Goal: Task Accomplishment & Management: Manage account settings

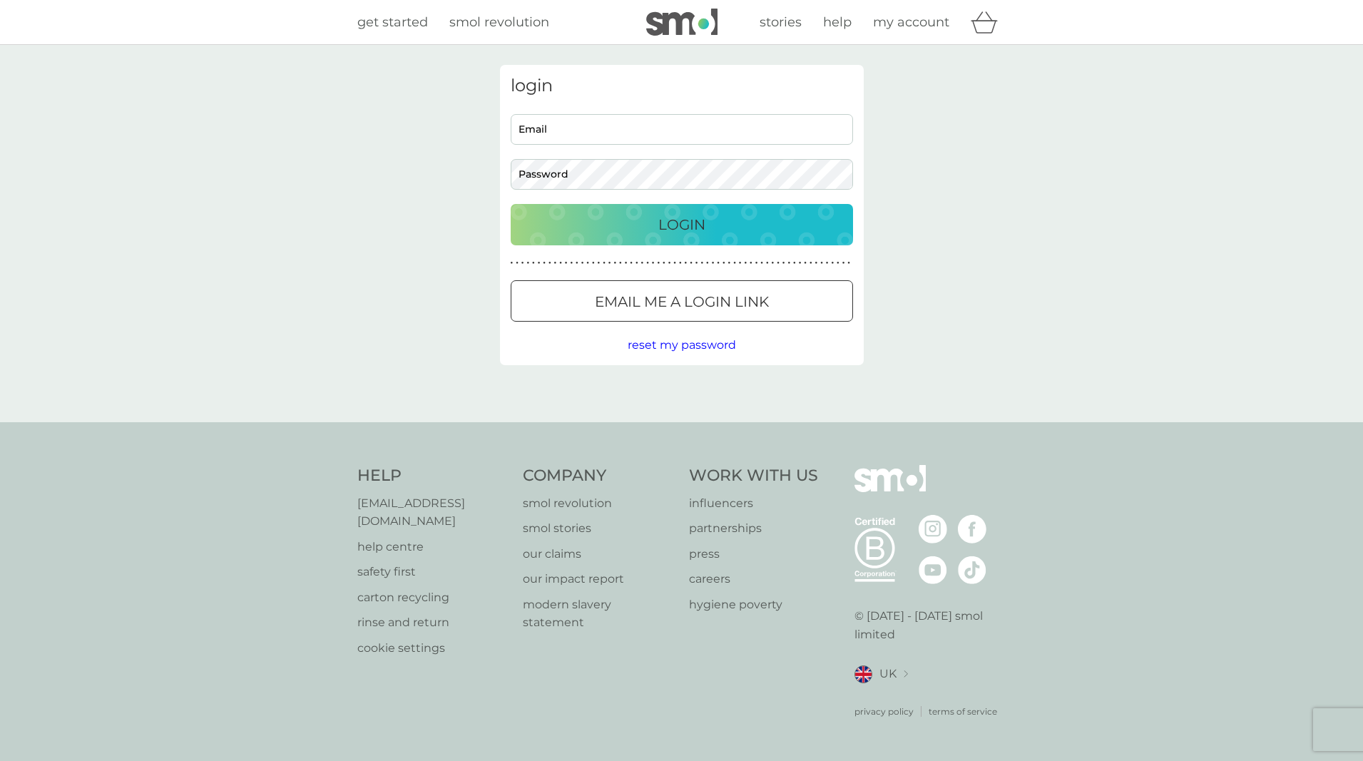
type input "[EMAIL_ADDRESS][DOMAIN_NAME]"
click at [682, 234] on p "Login" at bounding box center [681, 224] width 47 height 23
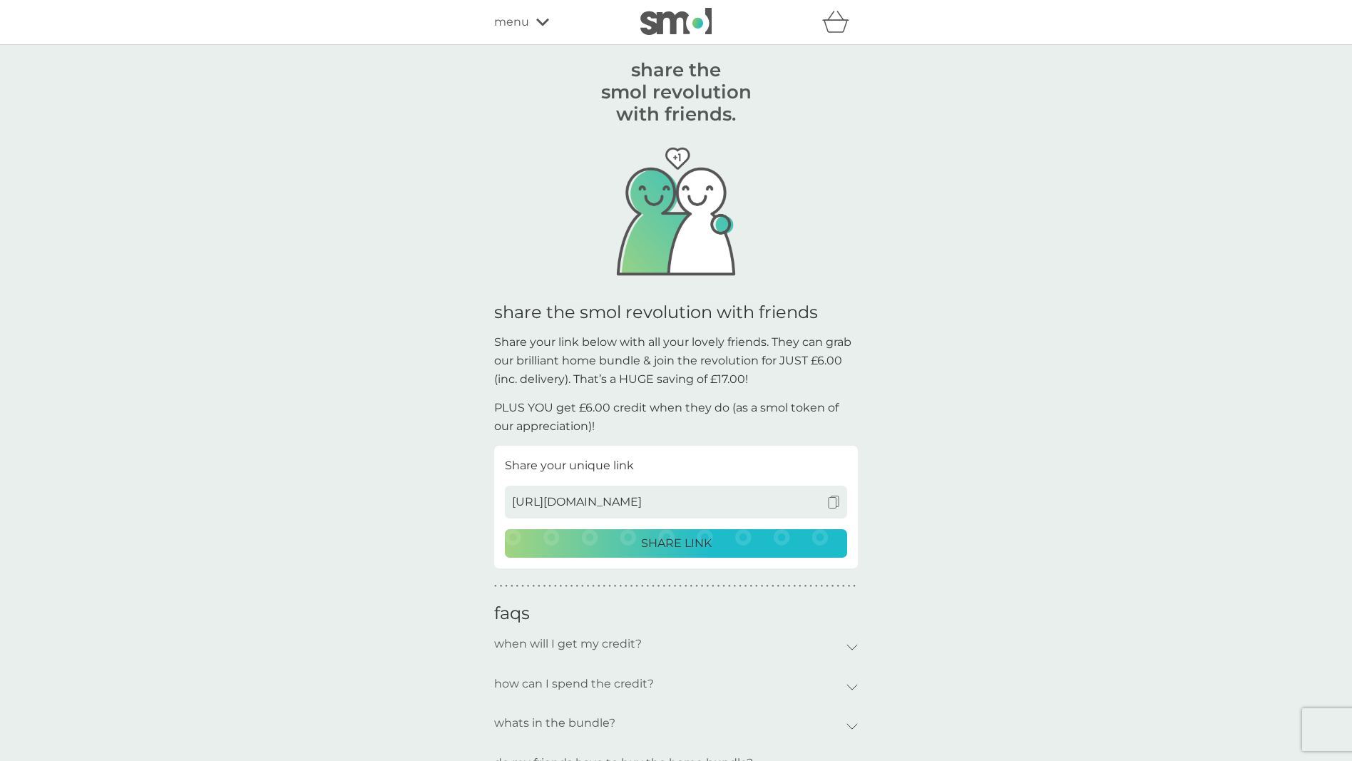
click at [833, 500] on img at bounding box center [833, 502] width 13 height 13
